Goal: Navigation & Orientation: Find specific page/section

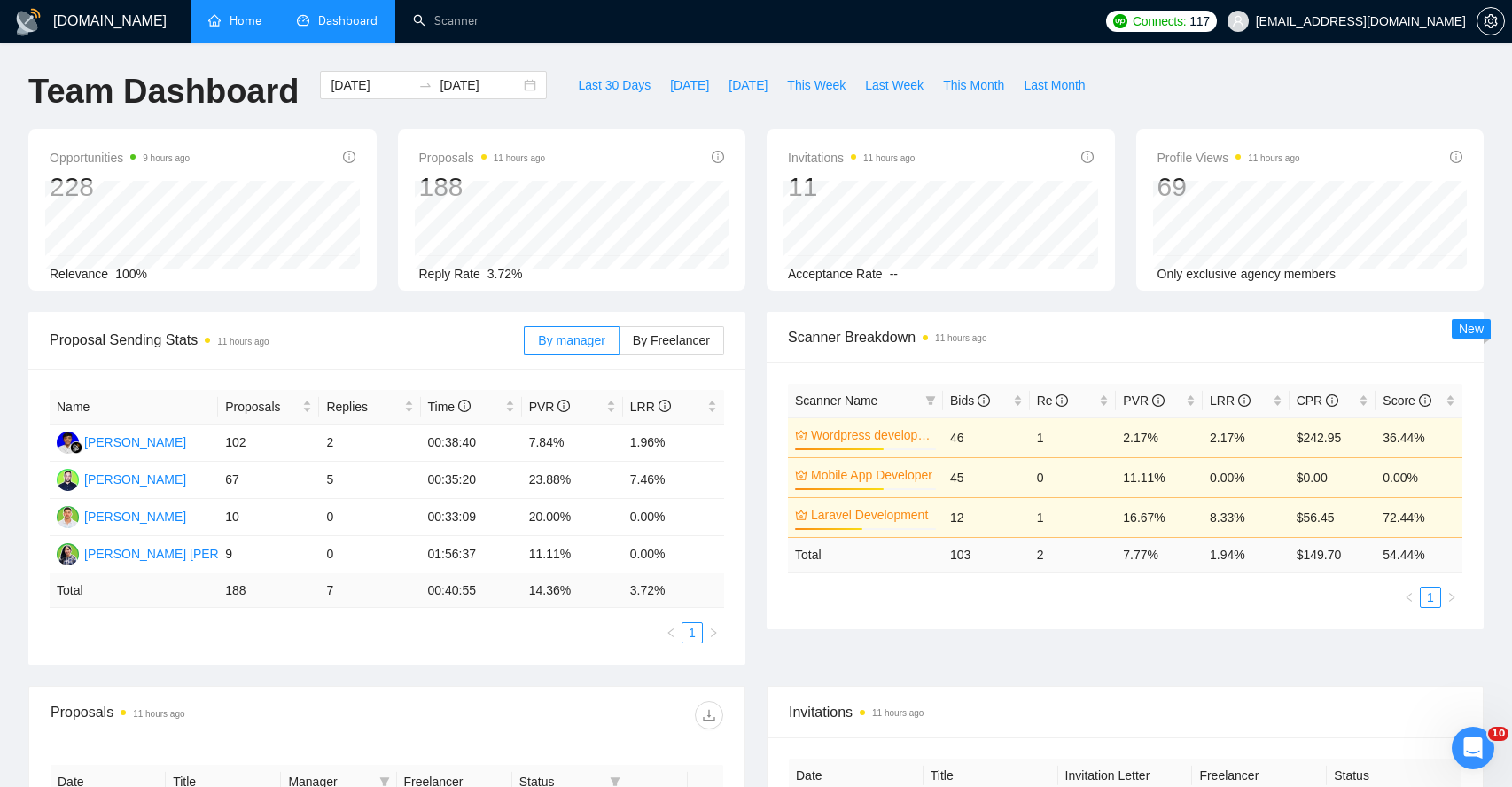
click at [243, 13] on link "Home" at bounding box center [234, 20] width 53 height 15
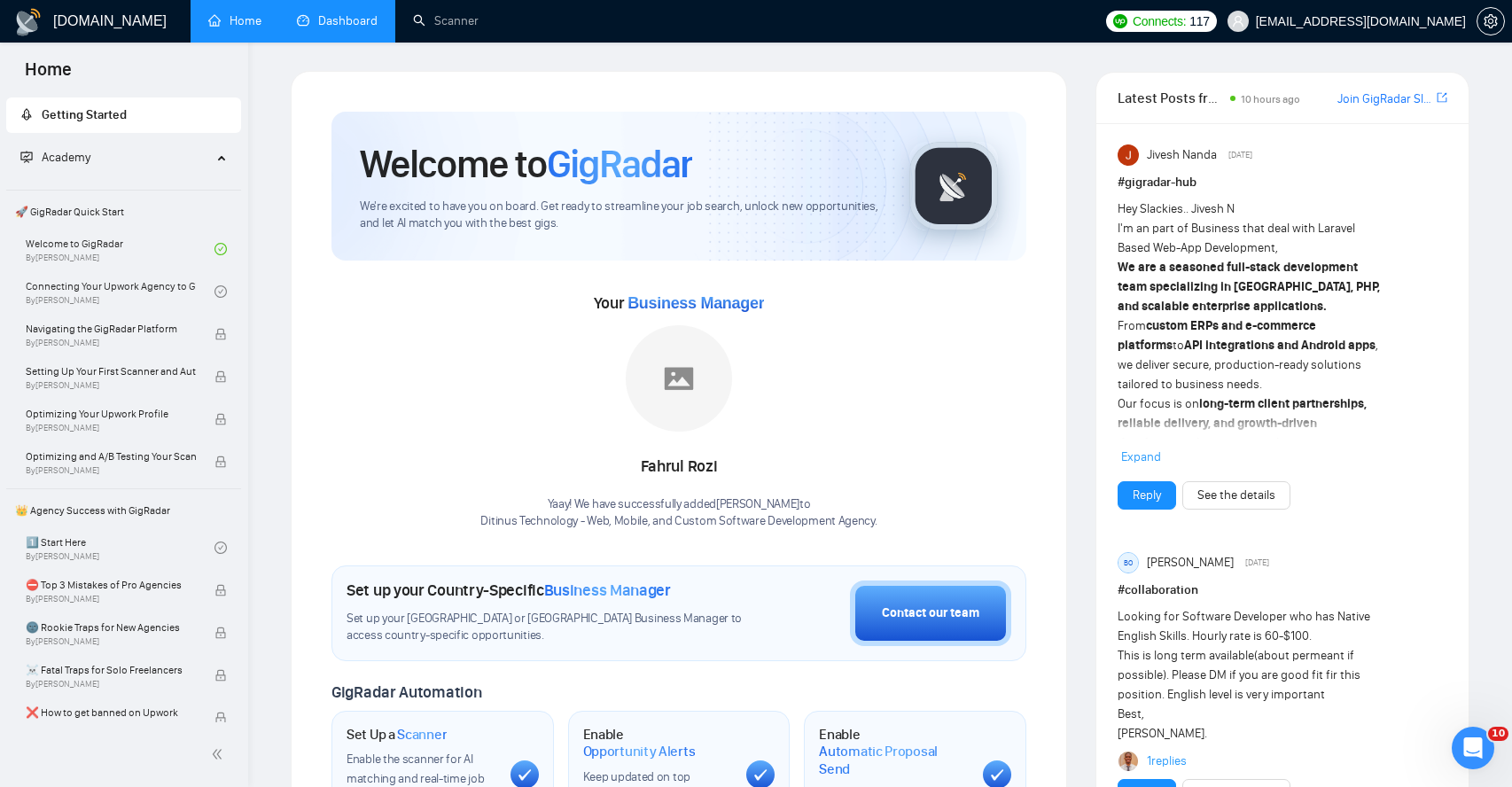
click at [317, 13] on link "Dashboard" at bounding box center [336, 20] width 81 height 15
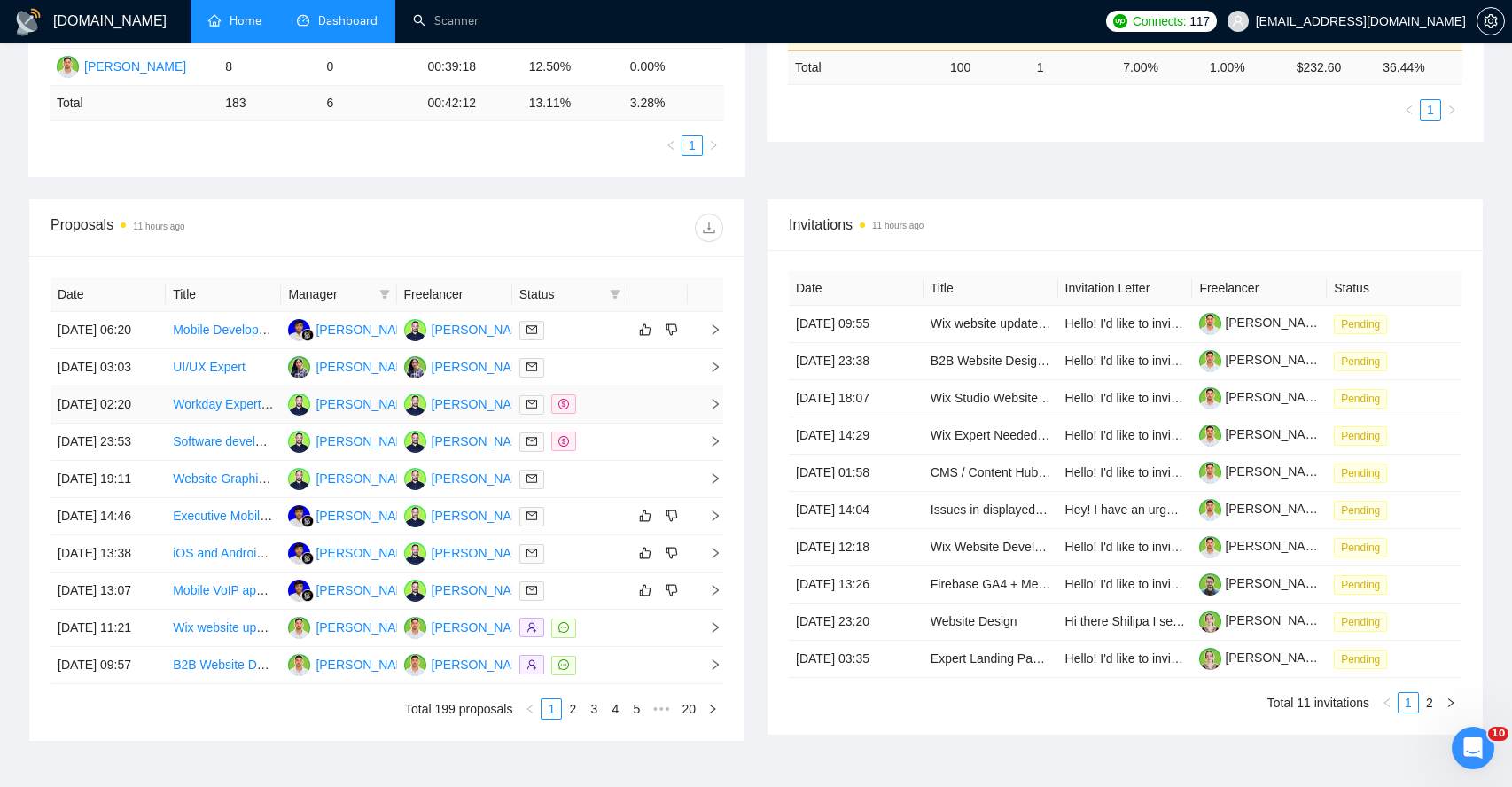
scroll to position [491, 0]
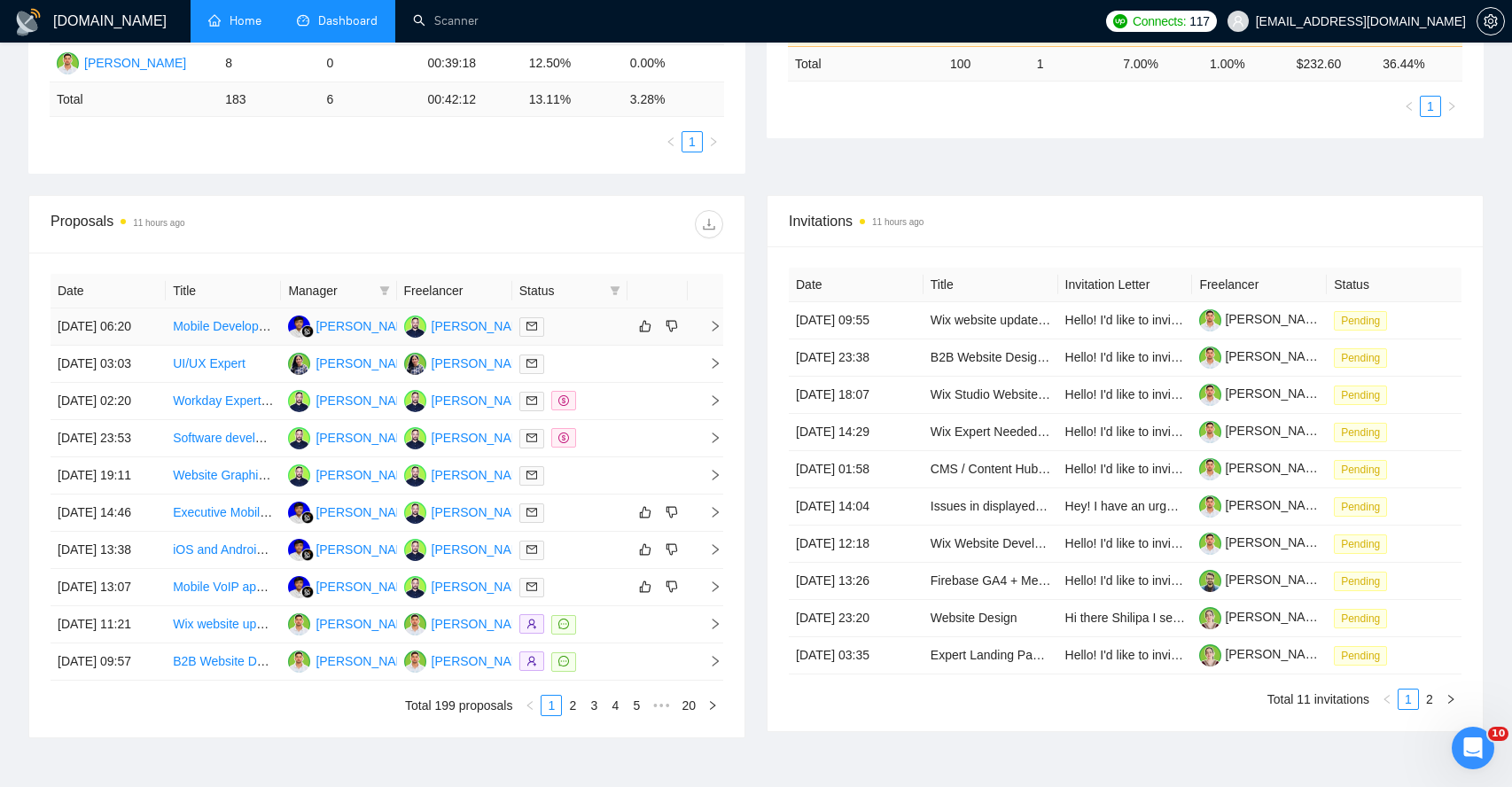
click at [709, 344] on td at bounding box center [706, 326] width 36 height 37
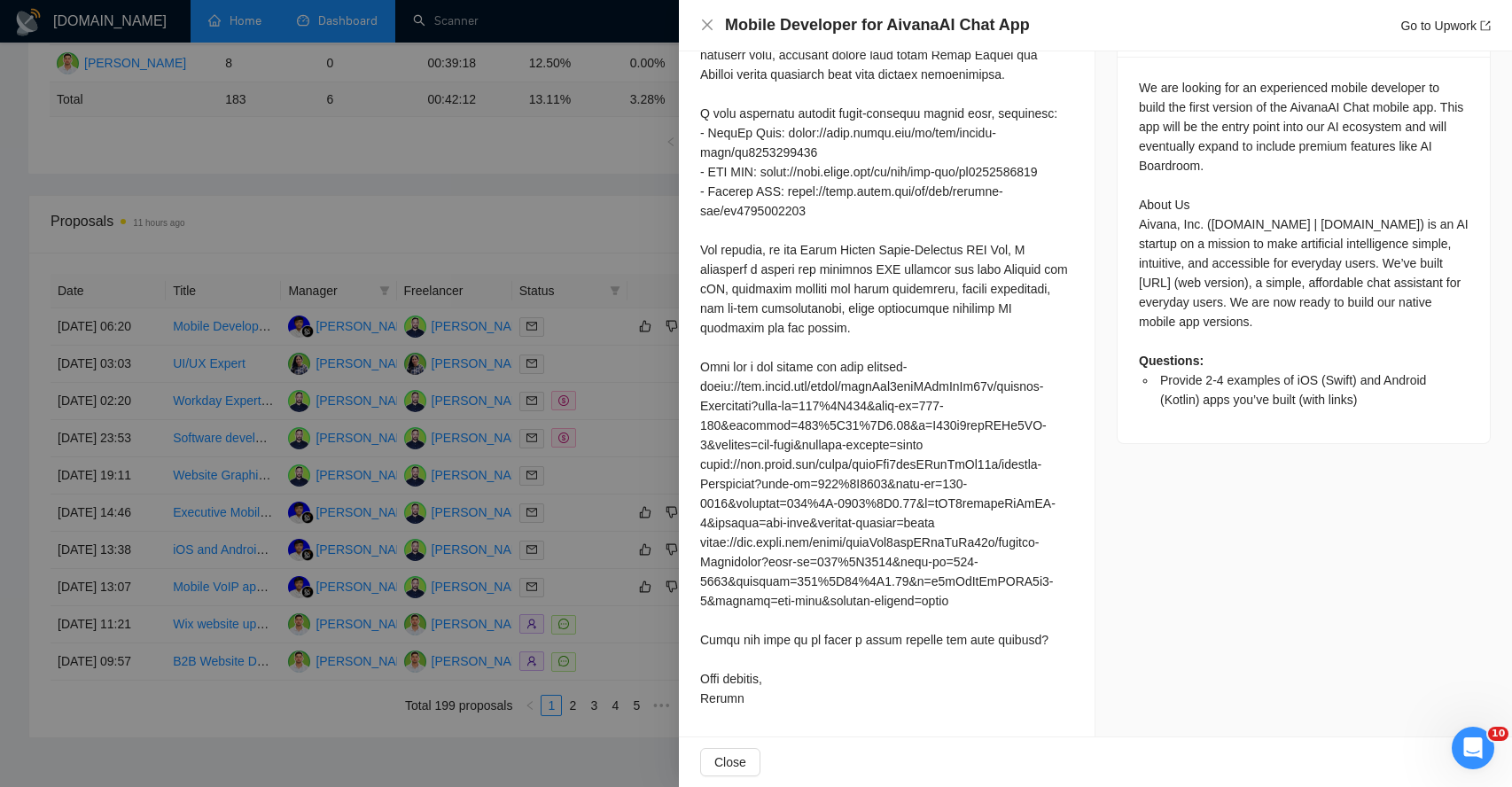
scroll to position [844, 0]
click at [736, 762] on span "Close" at bounding box center [731, 762] width 32 height 20
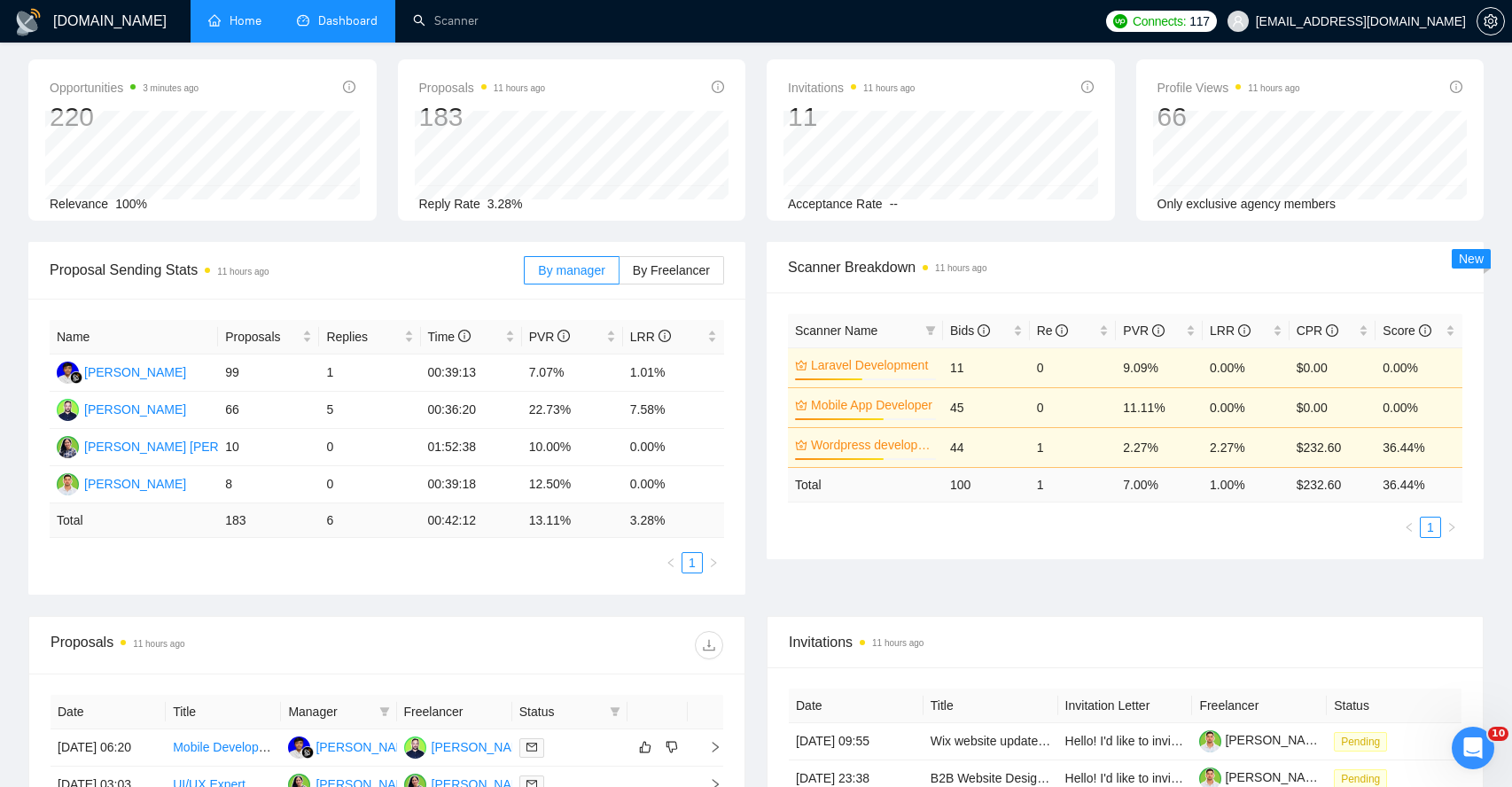
scroll to position [50, 0]
